Goal: Information Seeking & Learning: Learn about a topic

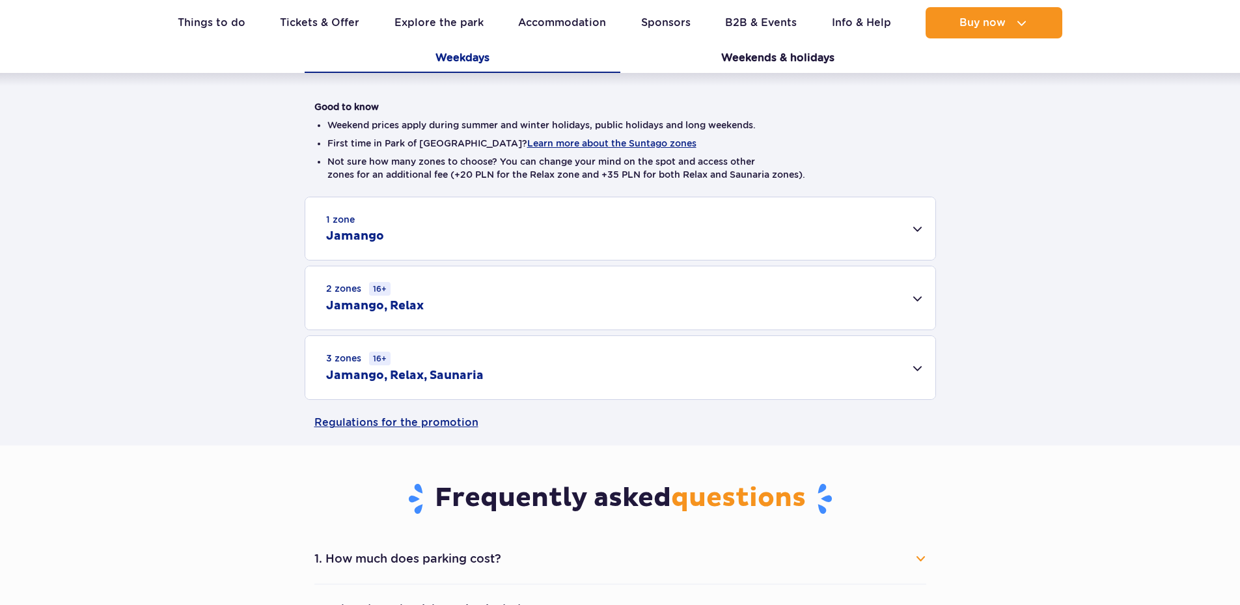
scroll to position [326, 0]
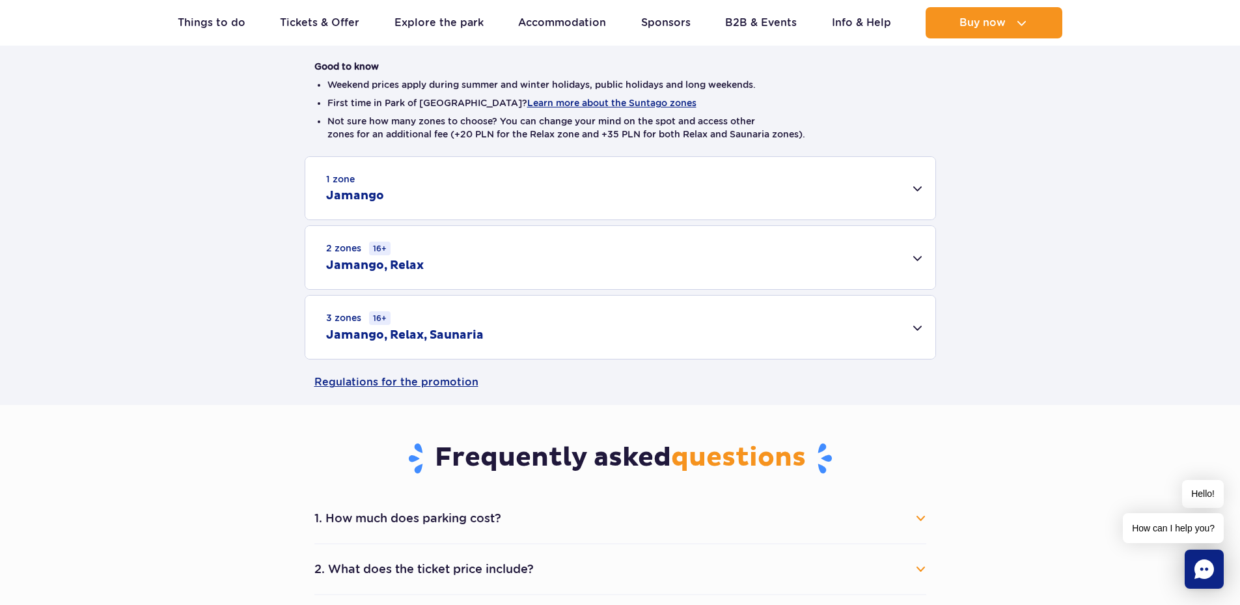
click at [895, 187] on div "1 zone Jamango" at bounding box center [620, 188] width 630 height 62
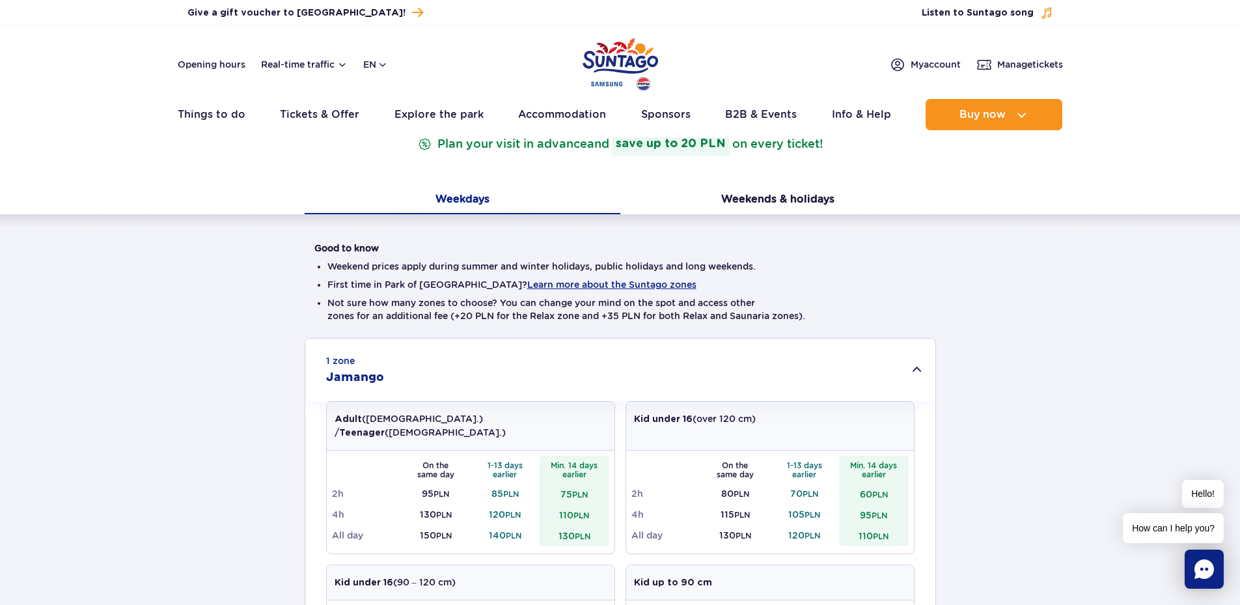
scroll to position [0, 0]
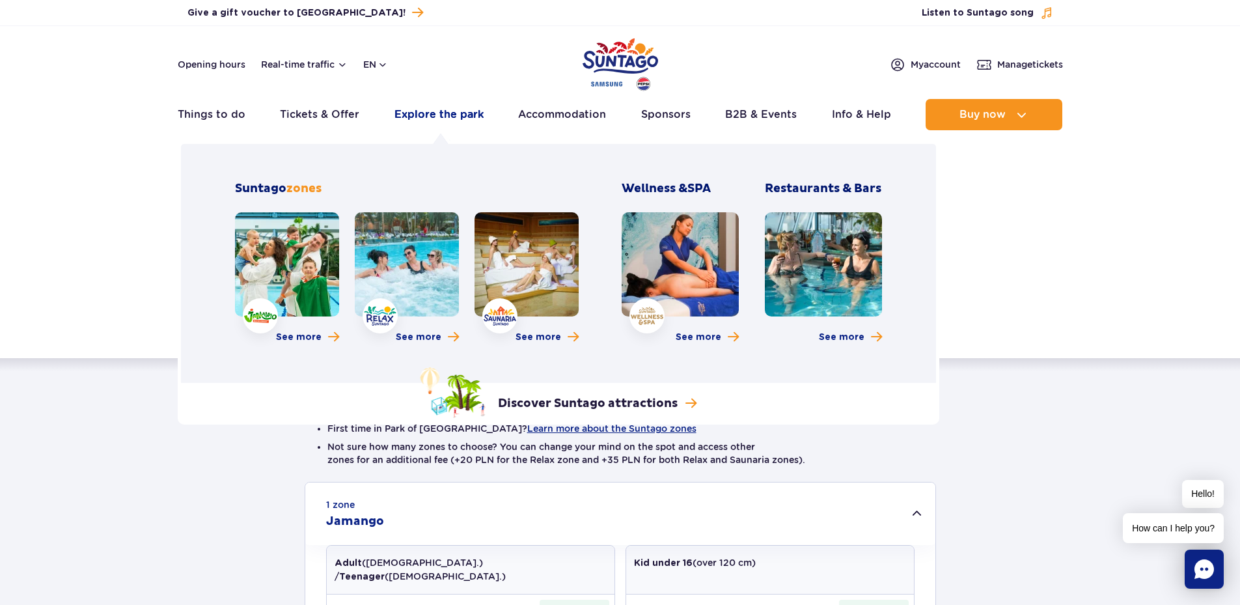
click at [438, 113] on link "Explore the park" at bounding box center [439, 114] width 89 height 31
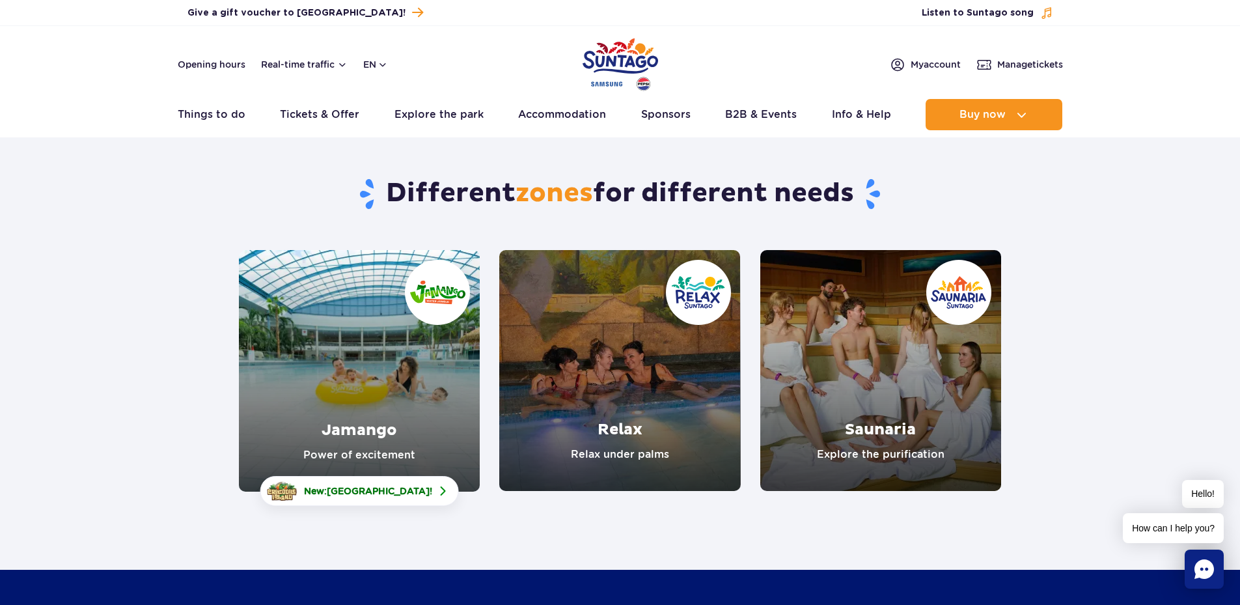
click at [358, 368] on link "Jamango" at bounding box center [359, 371] width 241 height 242
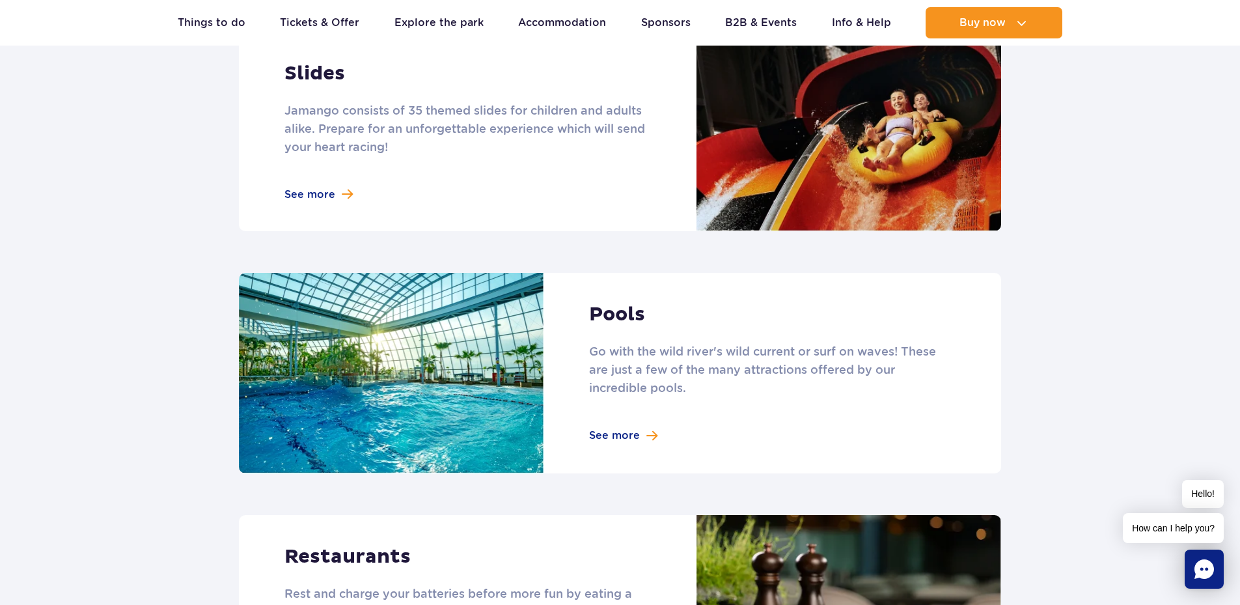
scroll to position [868, 0]
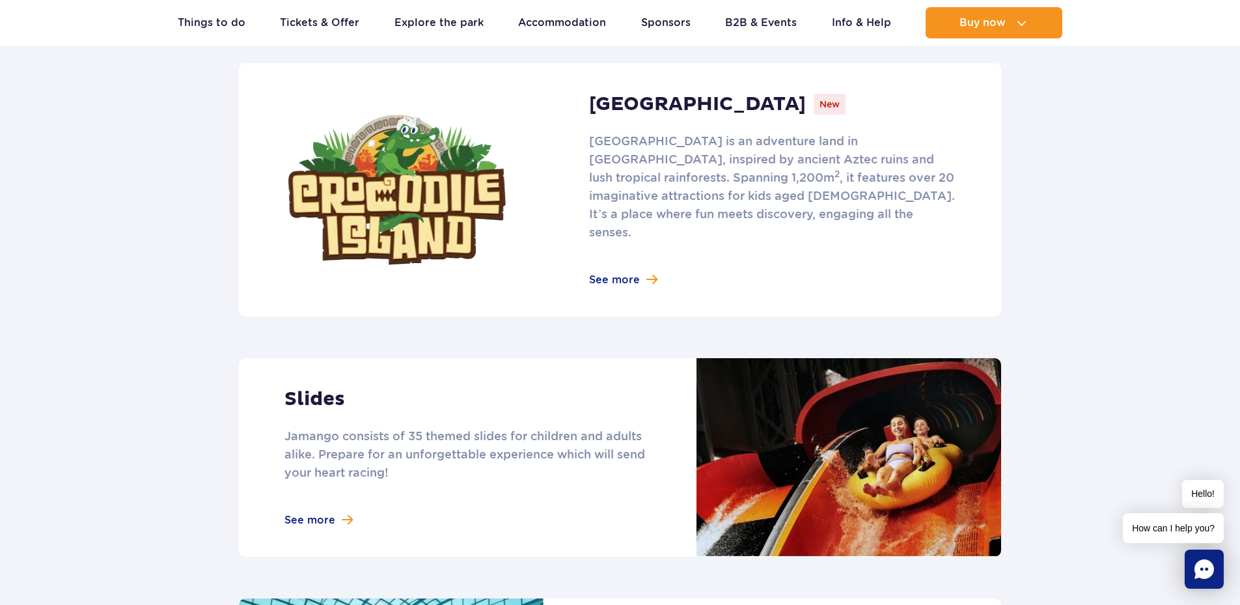
click at [314, 379] on link at bounding box center [620, 457] width 762 height 199
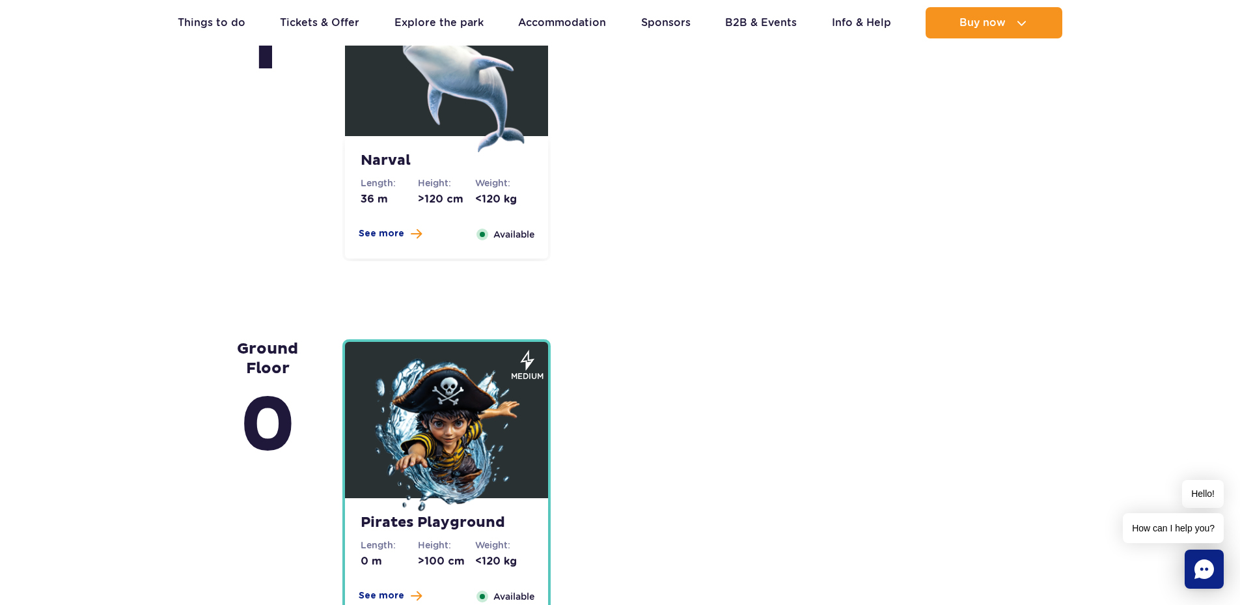
scroll to position [3364, 0]
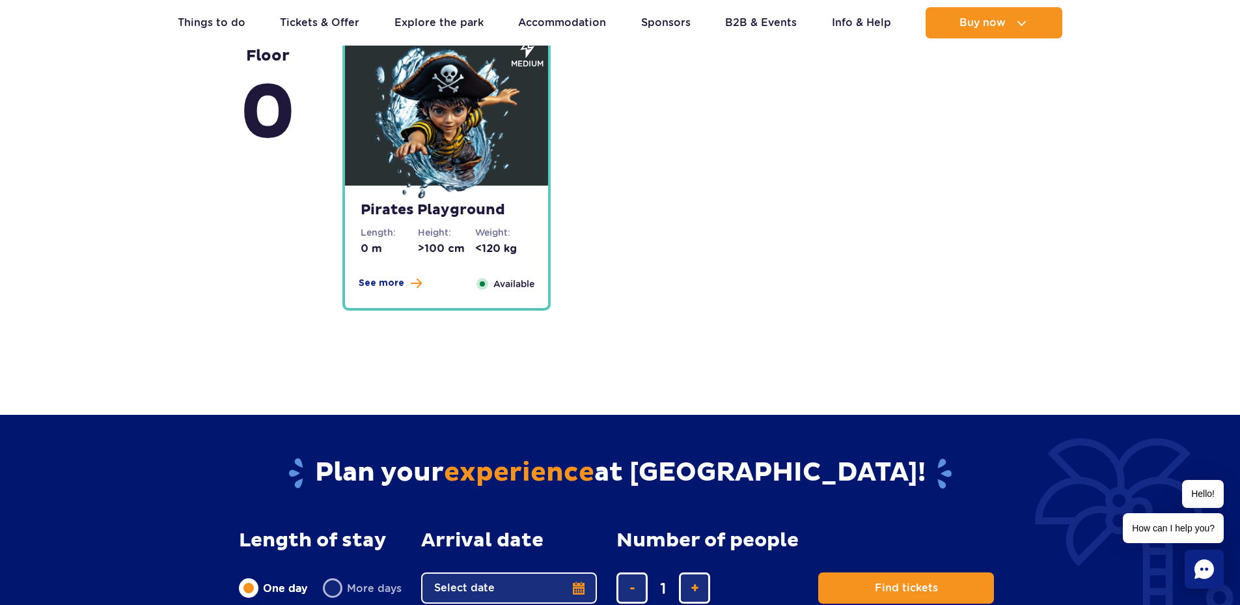
click at [439, 149] on img at bounding box center [446, 124] width 156 height 156
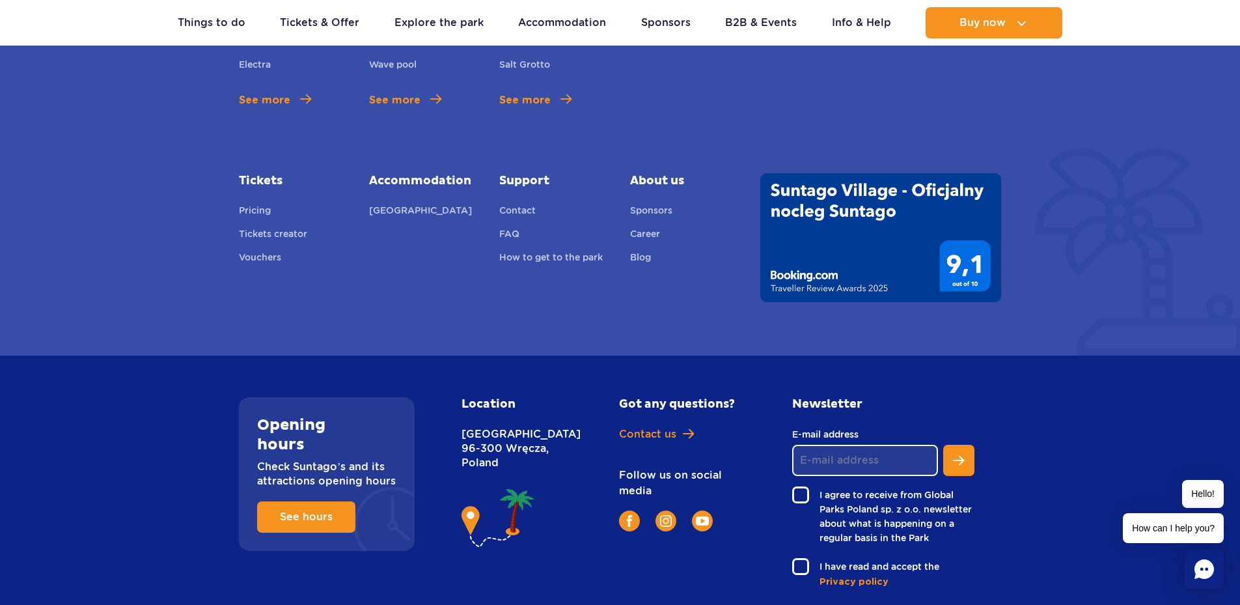
scroll to position [5537, 0]
